Goal: Information Seeking & Learning: Find specific fact

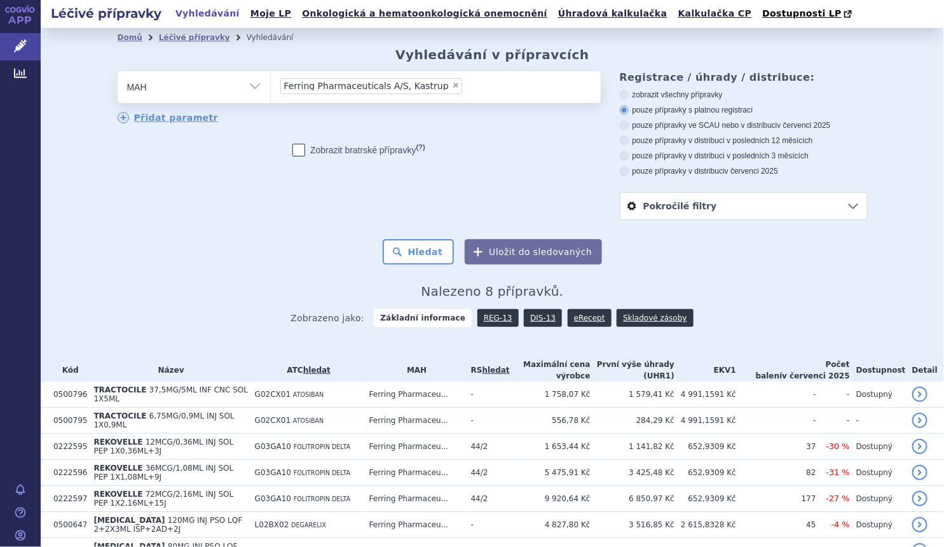
click at [452, 88] on span "×" at bounding box center [456, 85] width 8 height 8
click at [271, 88] on select "Ferring Pharmaceuticals A/S, Kastrup" at bounding box center [270, 87] width 1 height 32
select select
drag, startPoint x: 253, startPoint y: 91, endPoint x: 245, endPoint y: 98, distance: 10.8
click at [253, 91] on select "Vše Přípravek/SUKL kód MAH VPOIS ATC/Aktivní látka Léková forma Síla" at bounding box center [194, 85] width 153 height 29
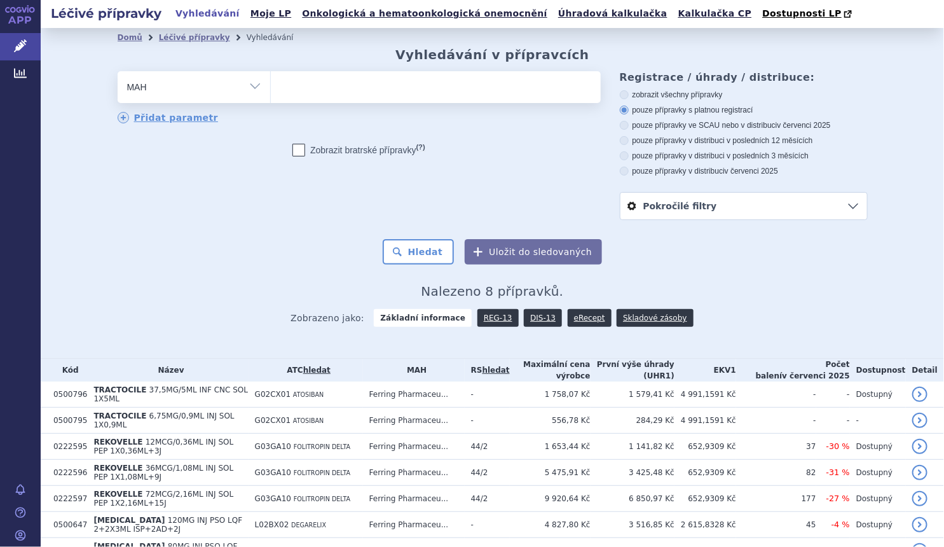
select select "filter-atc-group"
click at [118, 72] on select "Vše Přípravek/SUKL kód MAH VPOIS ATC/Aktivní látka Léková forma Síla" at bounding box center [194, 85] width 153 height 29
click at [303, 90] on ul at bounding box center [436, 84] width 330 height 27
click at [271, 90] on select at bounding box center [270, 87] width 1 height 32
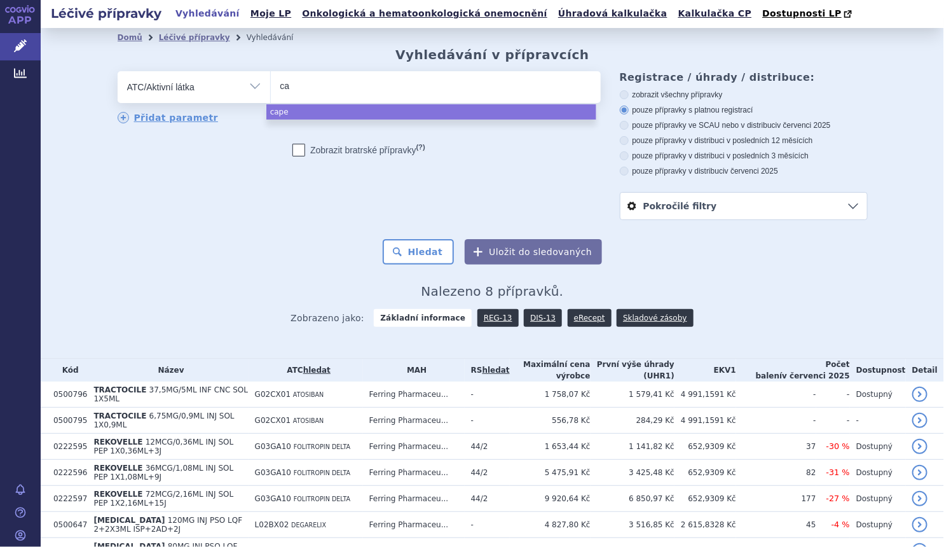
type input "c"
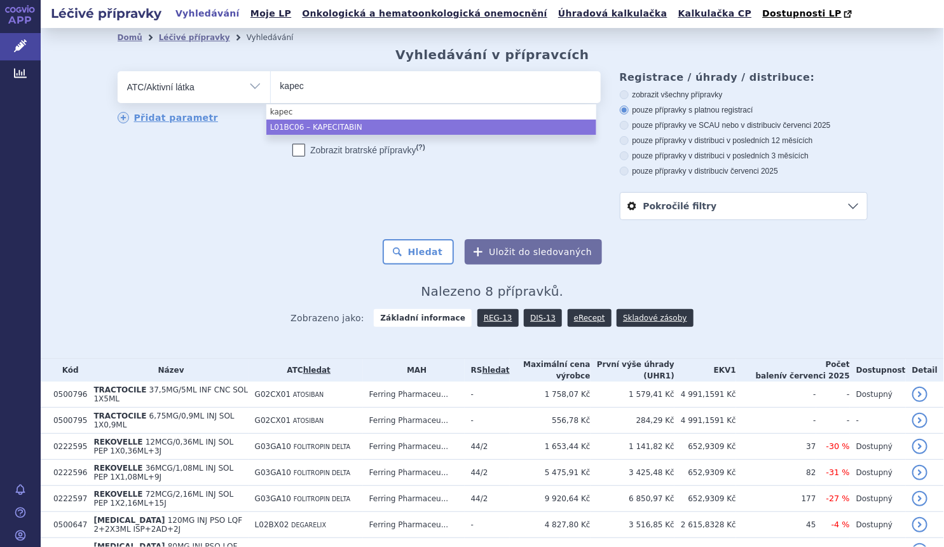
type input "kapec"
select select "L01BC06"
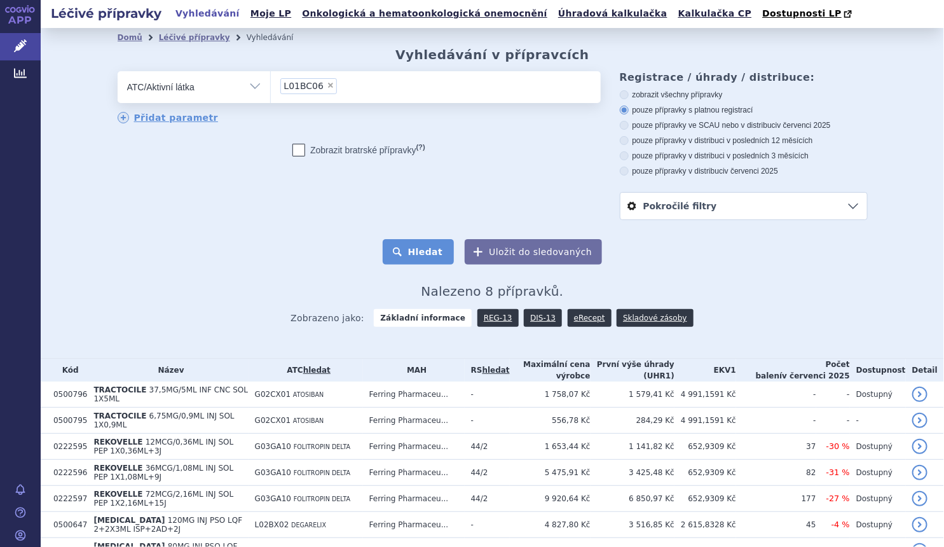
click at [415, 249] on button "Hledat" at bounding box center [419, 251] width 72 height 25
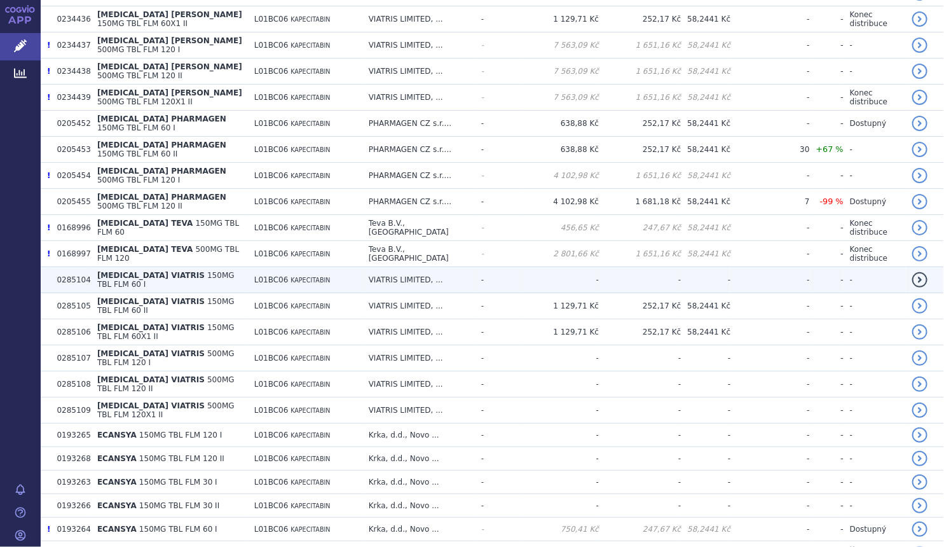
scroll to position [1502, 0]
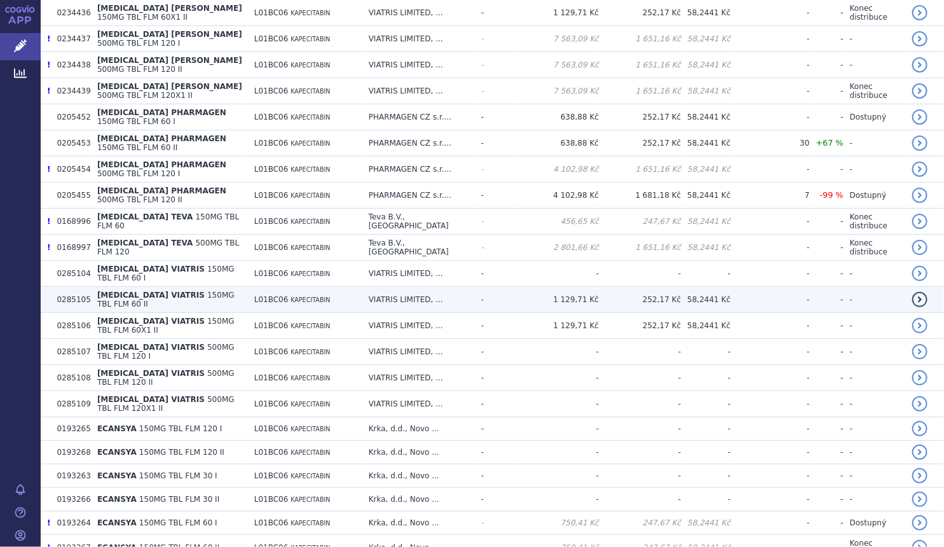
click at [235, 291] on span "150MG TBL FLM 60 II" at bounding box center [165, 300] width 137 height 18
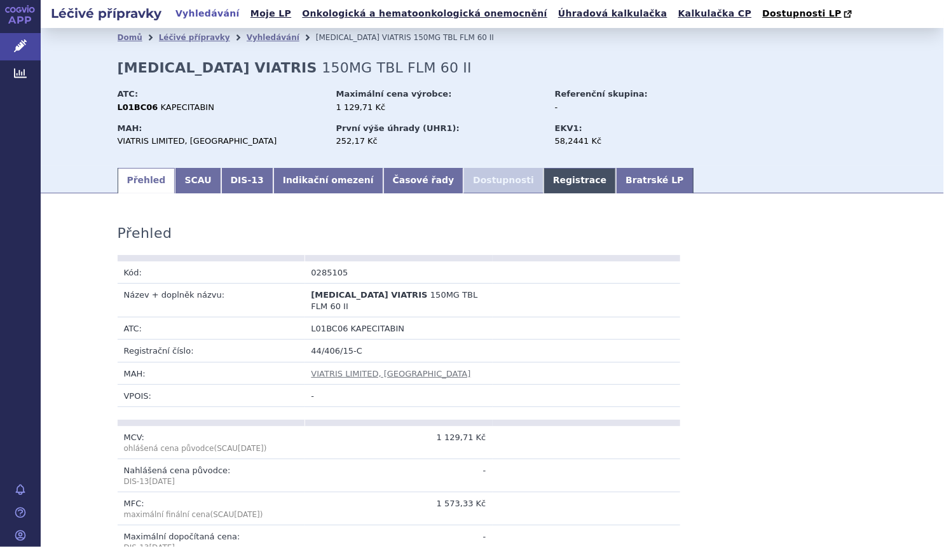
click at [544, 184] on link "Registrace" at bounding box center [580, 180] width 72 height 25
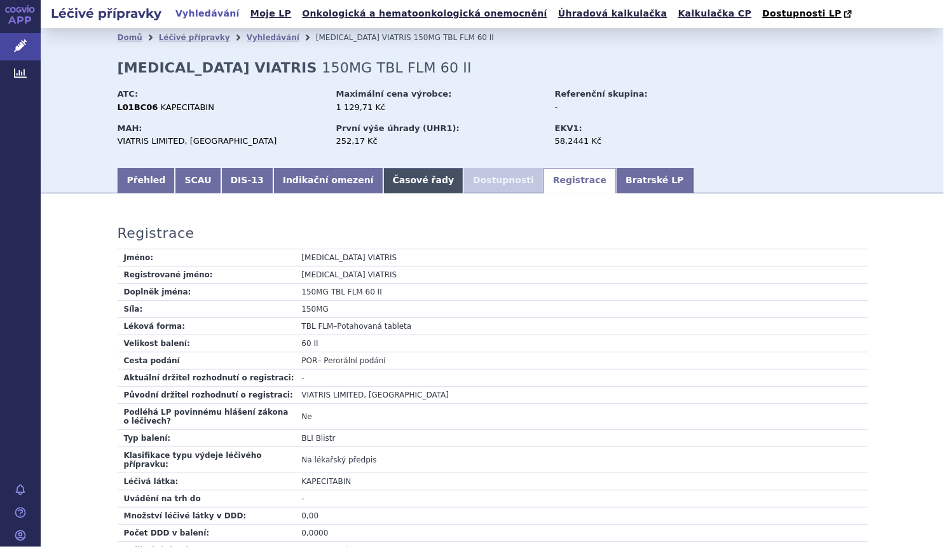
click at [406, 179] on link "Časové řady" at bounding box center [423, 180] width 81 height 25
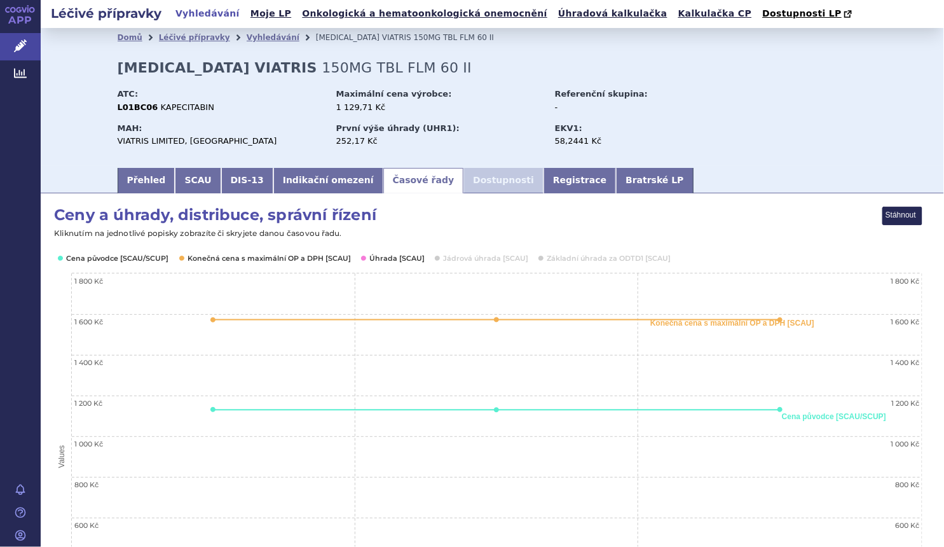
click at [463, 183] on li "Dostupnosti" at bounding box center [503, 180] width 80 height 25
drag, startPoint x: 37, startPoint y: 0, endPoint x: 240, endPoint y: 111, distance: 231.0
click at [281, 116] on div "ATC: L01BC06 KAPECITABIN" at bounding box center [226, 102] width 216 height 34
click at [247, 39] on link "Vyhledávání" at bounding box center [273, 37] width 53 height 9
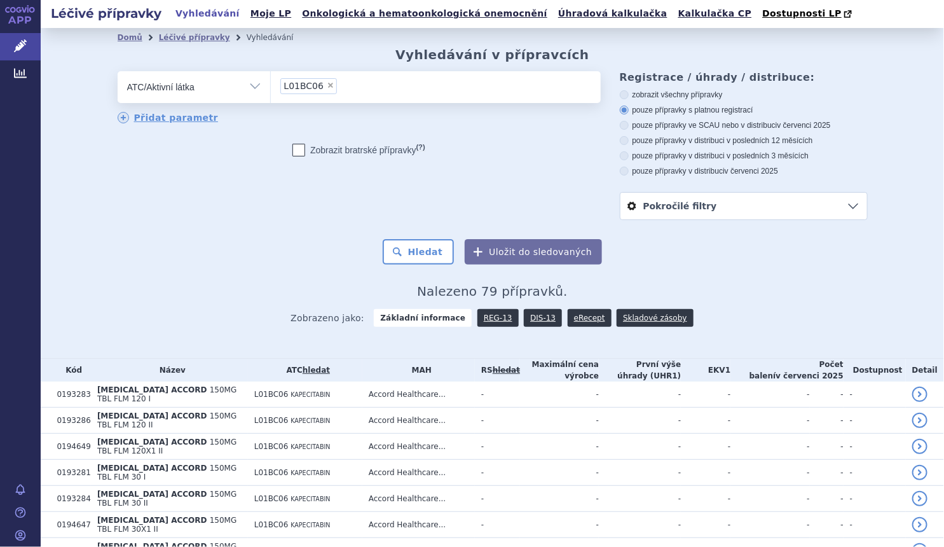
click at [327, 88] on span "×" at bounding box center [331, 85] width 8 height 8
click at [271, 88] on select "L01BC06" at bounding box center [270, 87] width 1 height 32
select select
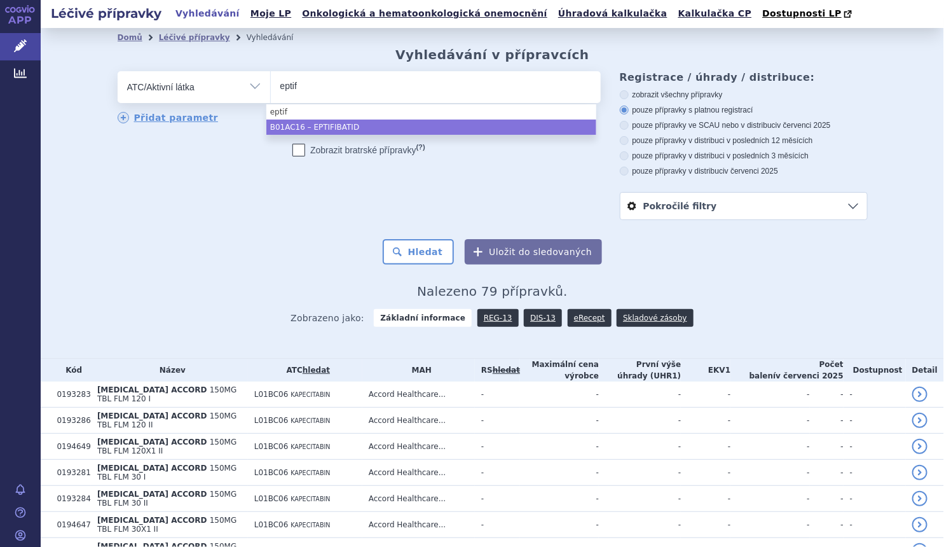
type input "eptif"
select select "B01AC16"
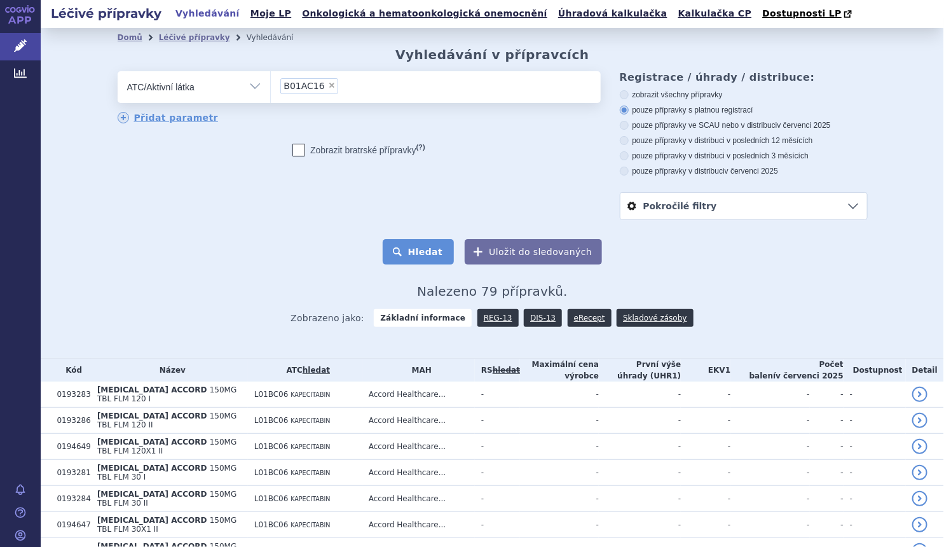
click at [442, 253] on button "Hledat" at bounding box center [419, 251] width 72 height 25
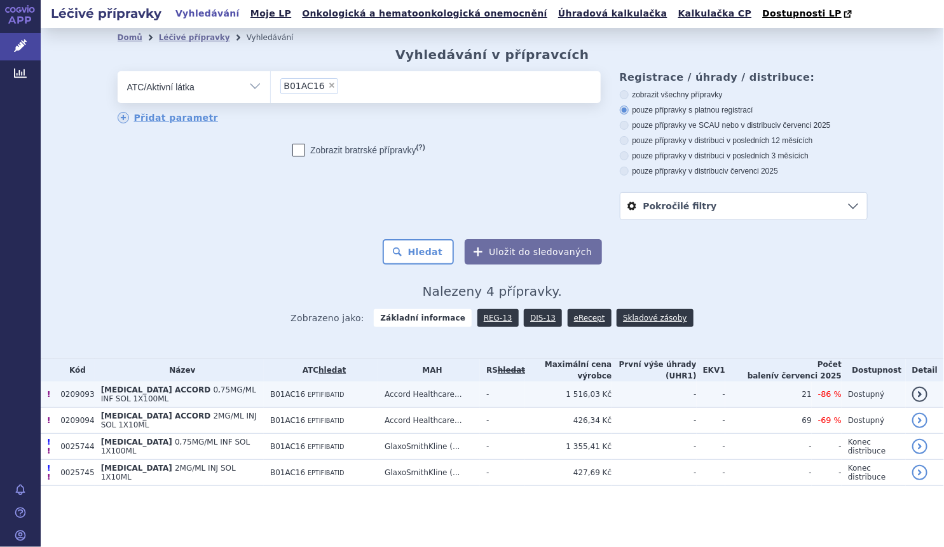
click at [175, 395] on td "[MEDICAL_DATA] ACCORD 0,75MG/ML INF SOL 1X100ML" at bounding box center [179, 394] width 169 height 26
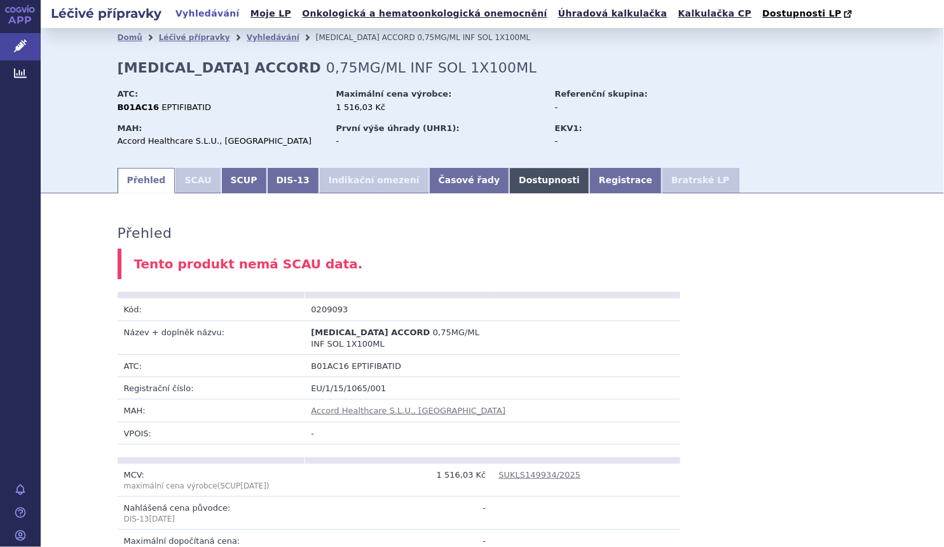
click at [509, 183] on link "Dostupnosti" at bounding box center [549, 180] width 80 height 25
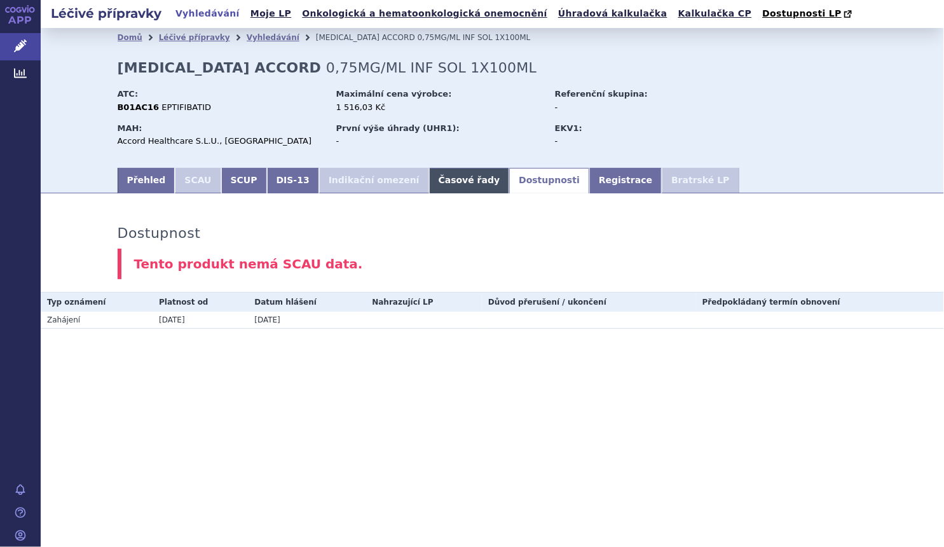
click at [429, 181] on link "Časové řady" at bounding box center [469, 180] width 81 height 25
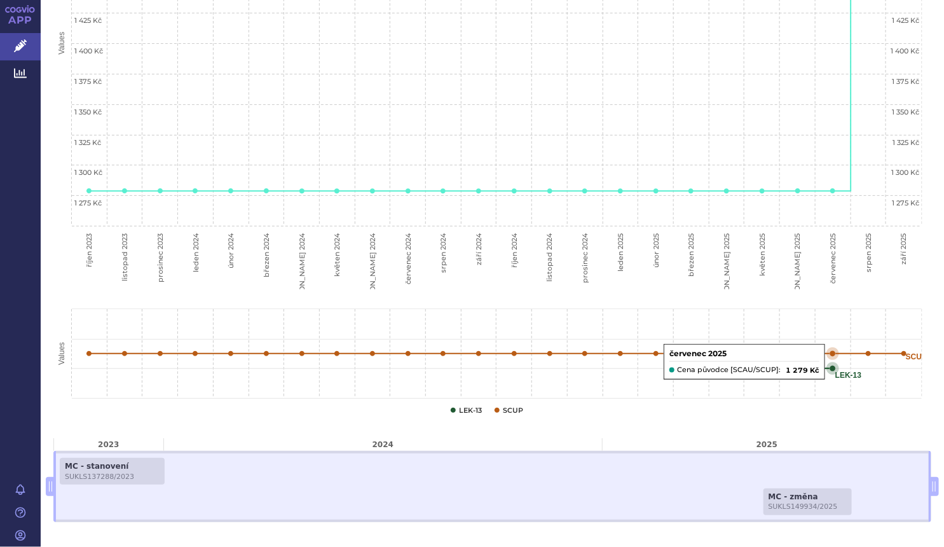
scroll to position [462, 0]
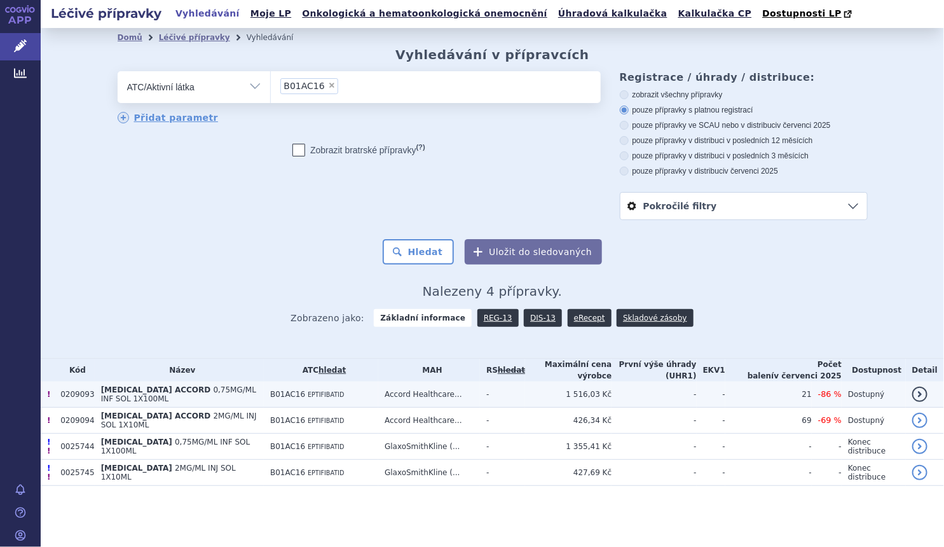
click at [525, 399] on td "-" at bounding box center [502, 394] width 45 height 26
click at [369, 397] on td "B01AC16 EPTIFIBATID" at bounding box center [321, 394] width 114 height 26
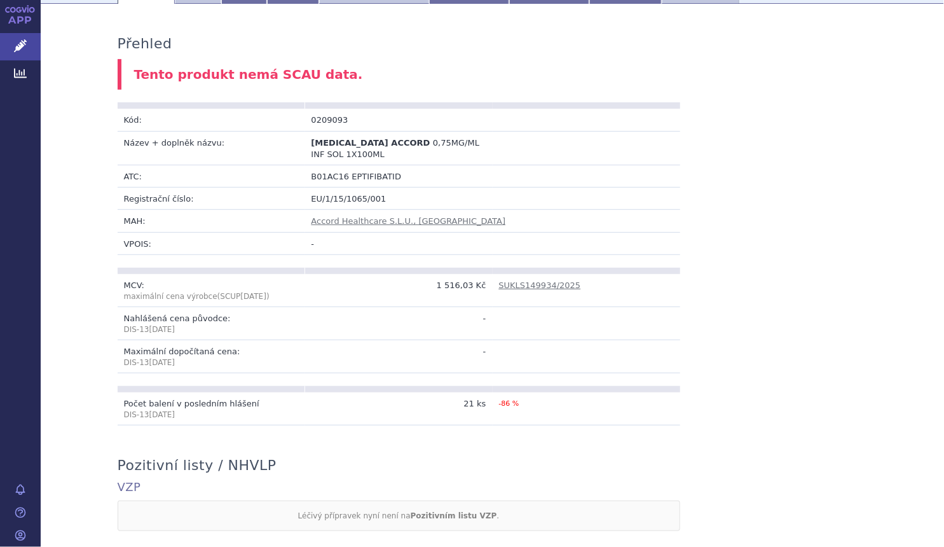
scroll to position [115, 0]
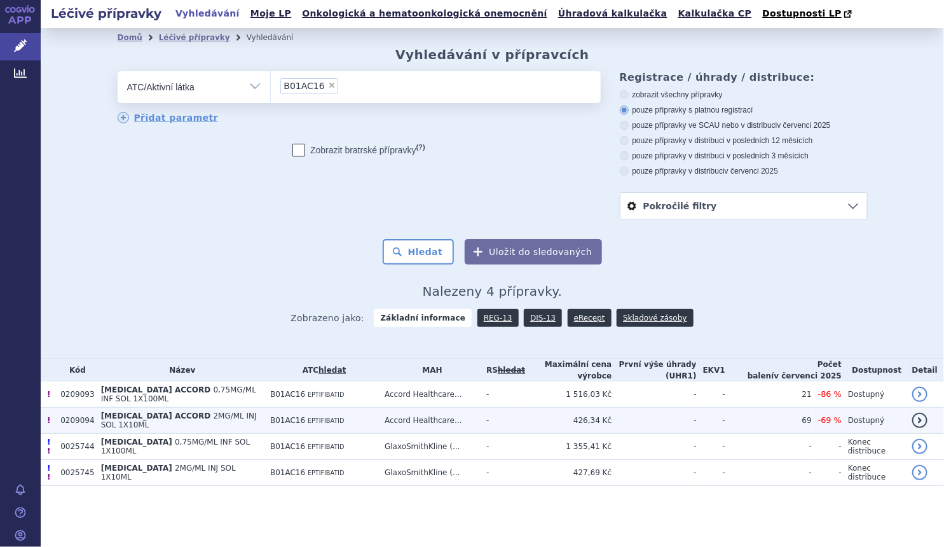
click at [237, 421] on span "2MG/ML INJ SOL 1X10ML" at bounding box center [179, 420] width 156 height 18
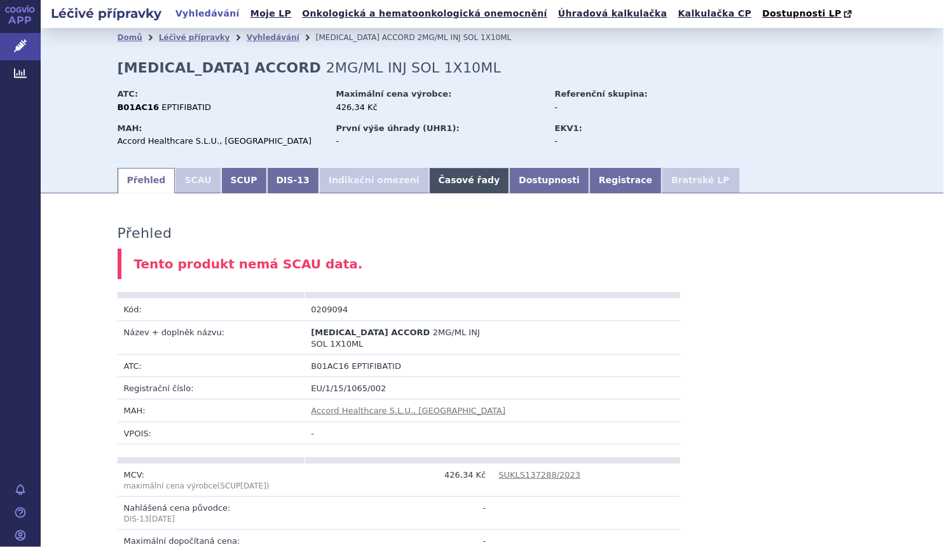
click at [429, 184] on link "Časové řady" at bounding box center [469, 180] width 81 height 25
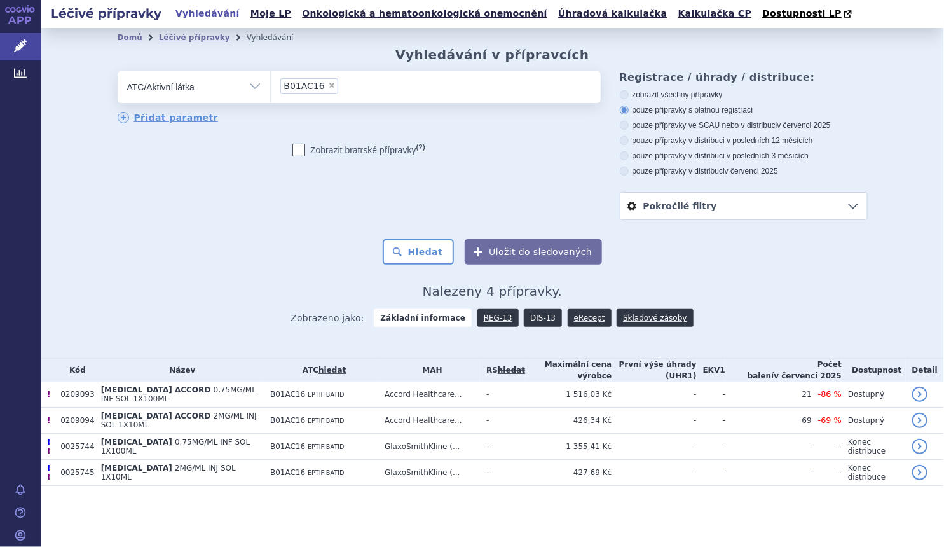
click at [540, 318] on link "DIS-13" at bounding box center [543, 318] width 38 height 18
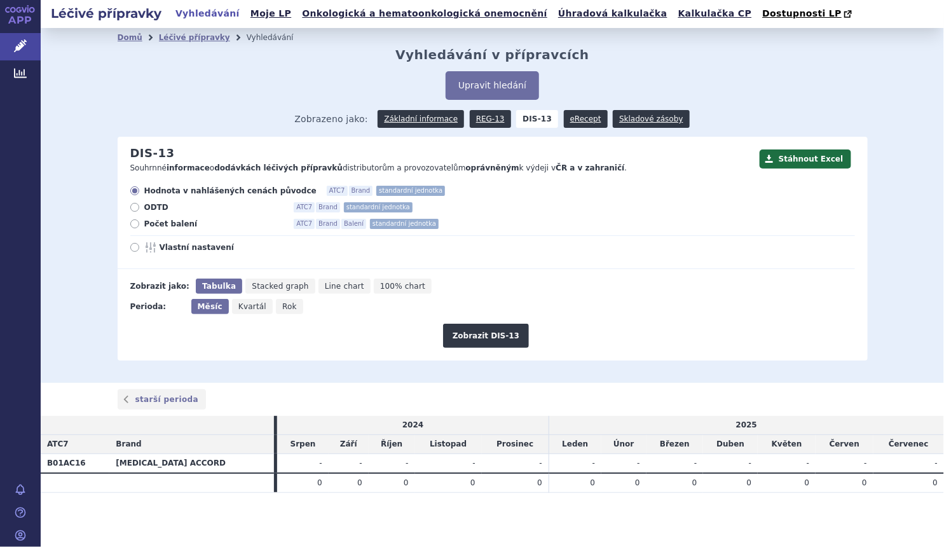
click at [174, 223] on span "Počet balení" at bounding box center [214, 224] width 140 height 10
click at [140, 223] on input "Počet balení ATC7 Brand Balení standardní jednotka" at bounding box center [136, 225] width 8 height 8
radio input "true"
click at [280, 299] on form "Hodnota v nahlášených cenách původce ATC7 Brand standardní jednotka ODTD ATC7 B…" at bounding box center [486, 267] width 737 height 162
click at [283, 305] on span "Rok" at bounding box center [289, 306] width 15 height 9
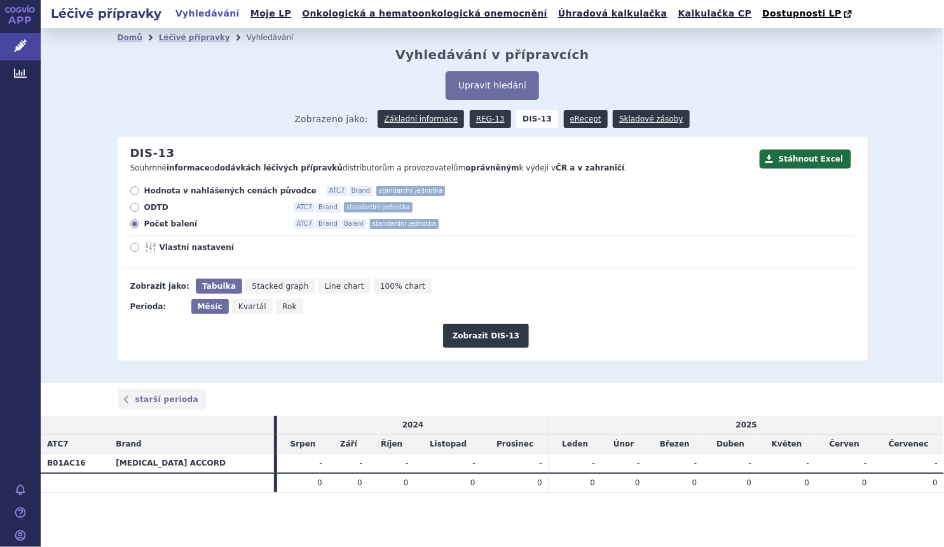
click at [283, 305] on input "Rok" at bounding box center [280, 303] width 8 height 8
radio input "true"
click at [483, 329] on button "Zobrazit DIS-13" at bounding box center [486, 336] width 86 height 24
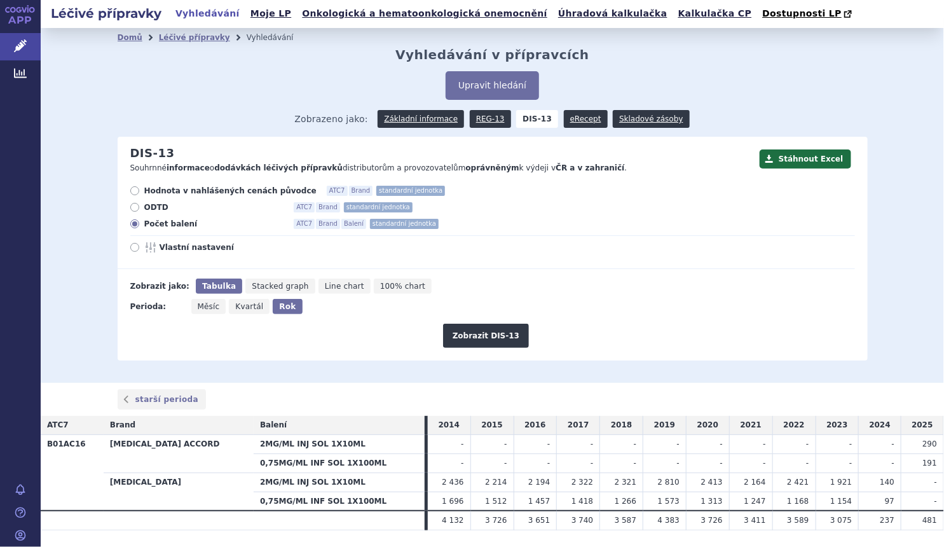
drag, startPoint x: 929, startPoint y: 463, endPoint x: 915, endPoint y: 464, distance: 13.4
click at [915, 464] on td "191" at bounding box center [922, 462] width 43 height 19
